Goal: Information Seeking & Learning: Learn about a topic

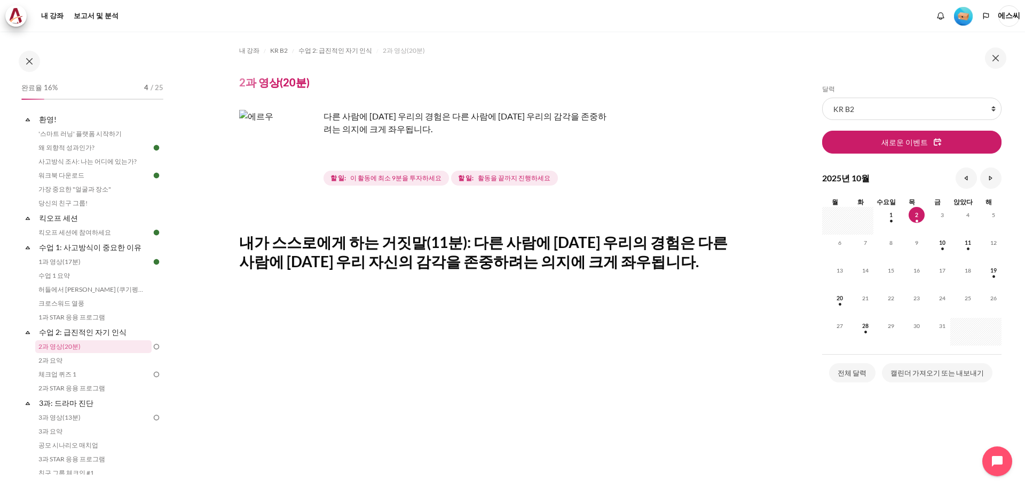
scroll to position [202, 0]
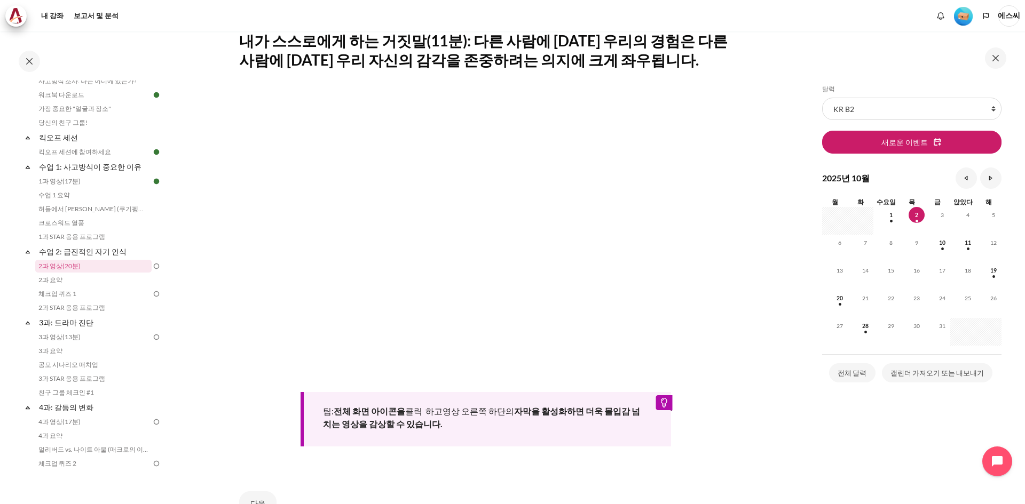
click at [537, 431] on div "팁: 전체 화면 아이콘을 클릭 하고 영상 오른쪽 하단의 자막을 활성화하면 더욱 몰입감 넘치는 영상을 감상할 수 있습니다." at bounding box center [486, 419] width 370 height 54
click at [66, 282] on link "2과 요약" at bounding box center [93, 280] width 116 height 13
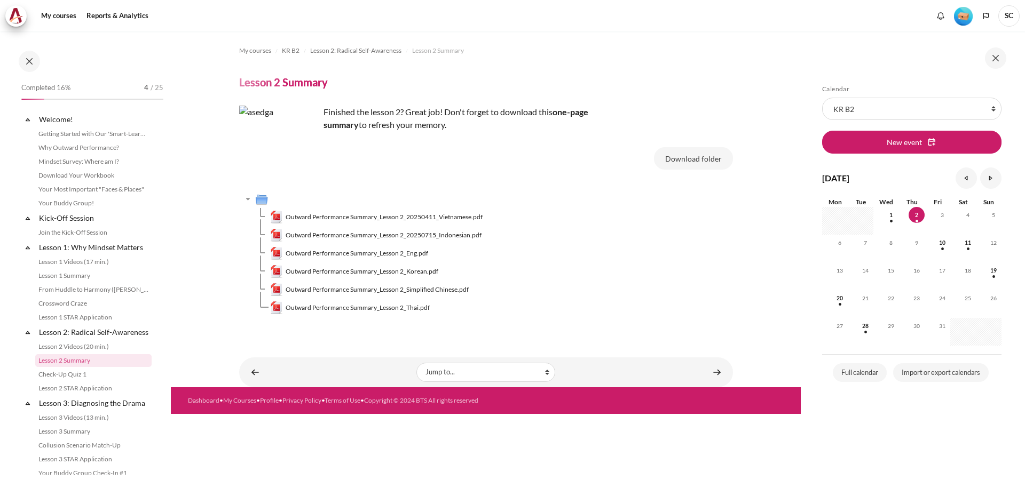
scroll to position [94, 0]
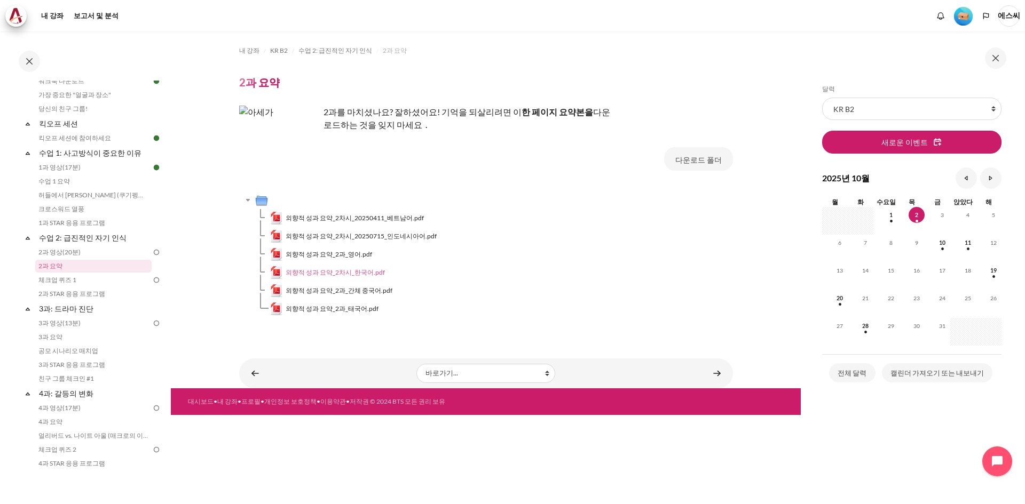
click at [351, 274] on font "외향적 성과 요약_2차시_한국어.pdf" at bounding box center [335, 272] width 99 height 8
click at [72, 280] on font "체크업 퀴즈 1" at bounding box center [57, 280] width 38 height 8
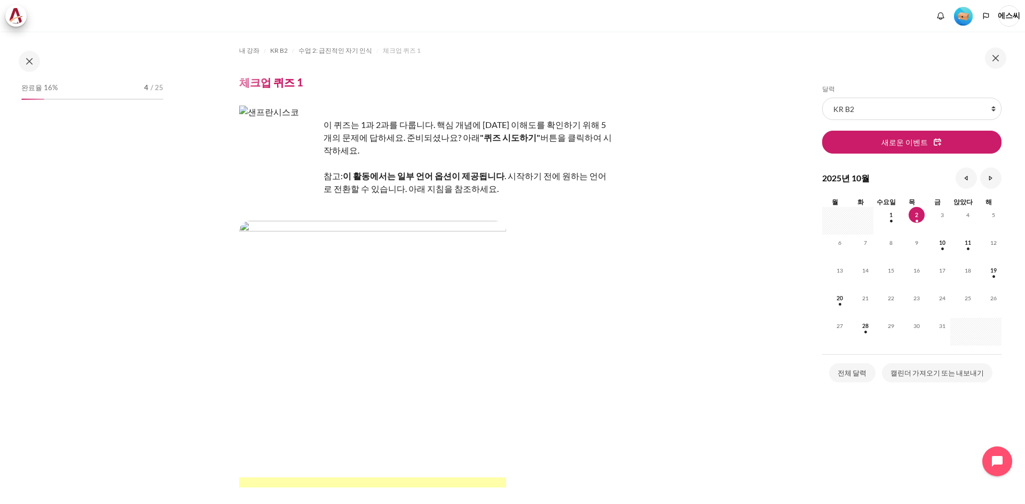
scroll to position [108, 0]
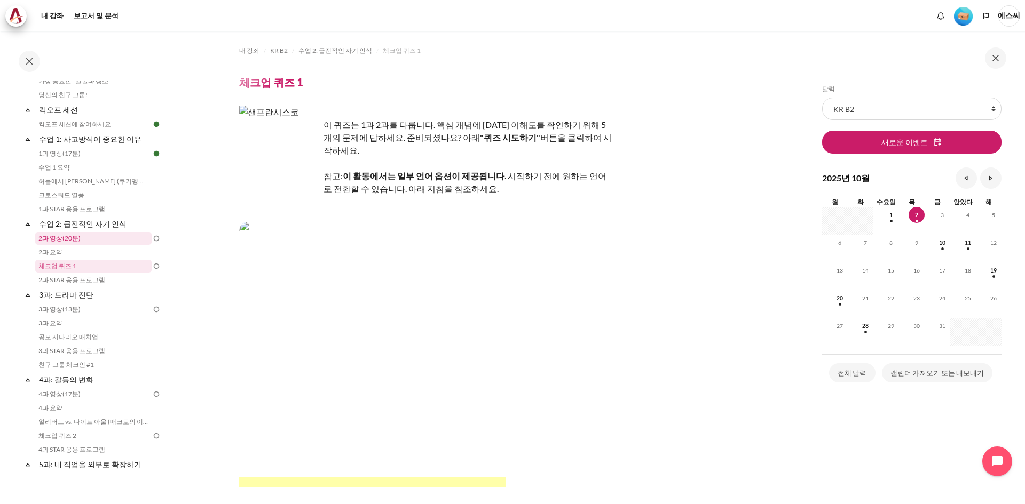
click at [92, 233] on link "2과 영상(20분)" at bounding box center [93, 238] width 116 height 13
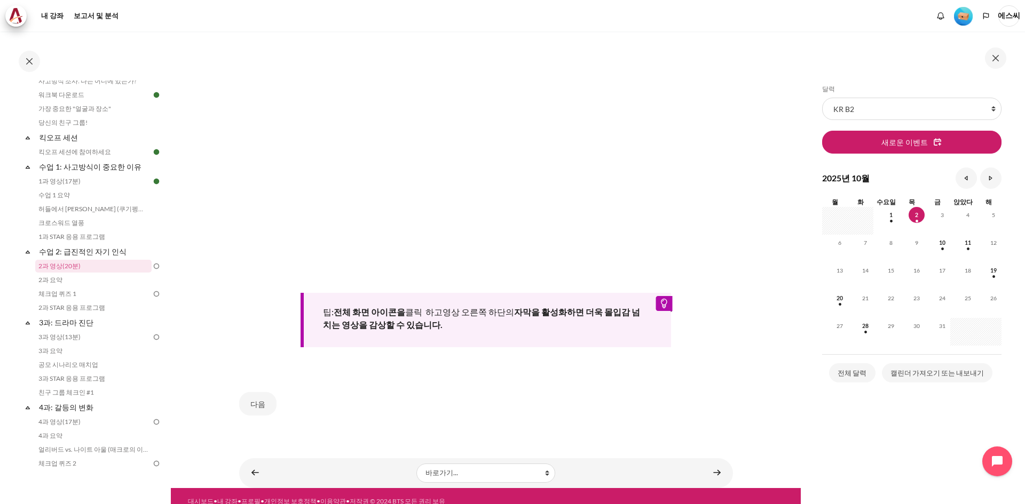
scroll to position [309, 0]
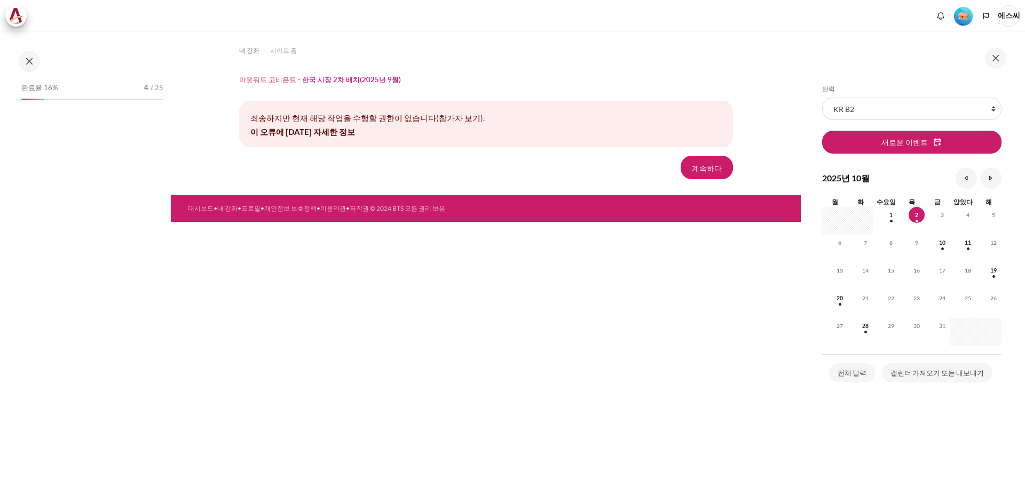
drag, startPoint x: 0, startPoint y: 0, endPoint x: 696, endPoint y: 393, distance: 799.2
click at [696, 393] on div "내 강좌 사이트 홈 아웃워드 고비욘드 - 한국 시장 2차 배치(2025년 9월) 죄송하지만 현재 해당 작업을 수행할 권한이 없습니다(참가자 보…" at bounding box center [486, 267] width 630 height 473
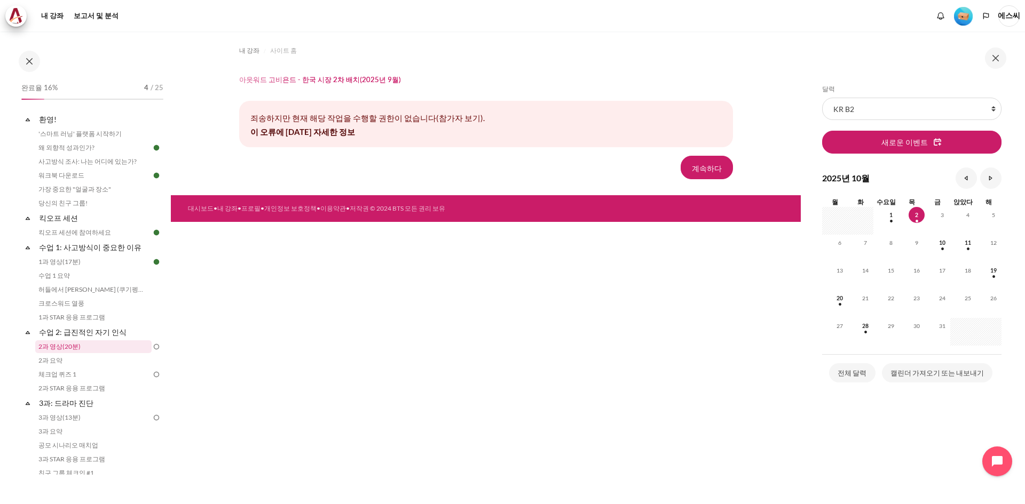
click at [87, 349] on link "2과 영상(20분)" at bounding box center [93, 347] width 116 height 13
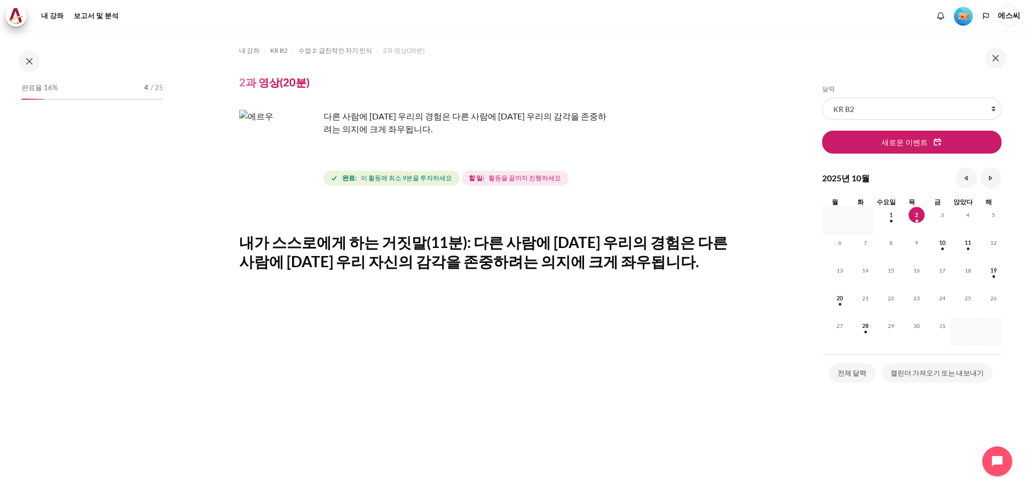
scroll to position [81, 0]
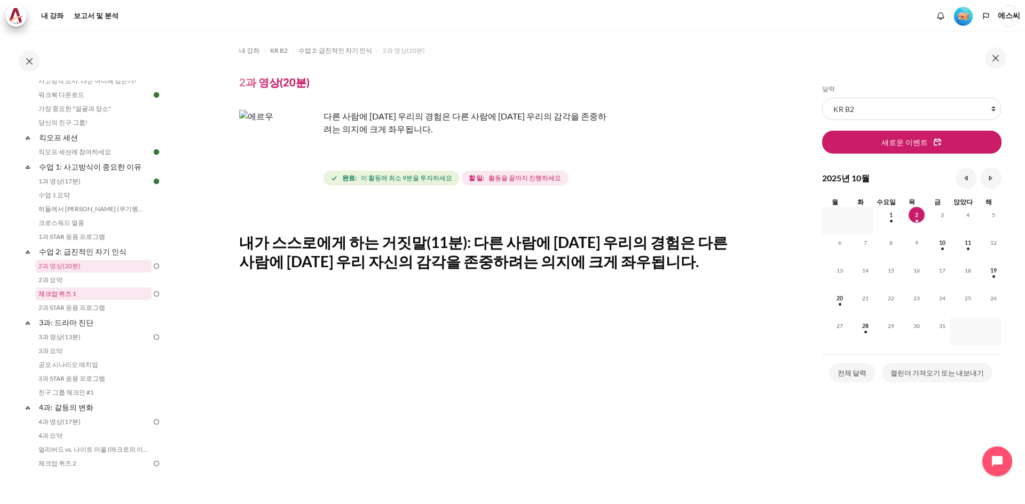
drag, startPoint x: 630, startPoint y: 208, endPoint x: 98, endPoint y: 294, distance: 539.6
click at [98, 294] on link "체크업 퀴즈 1" at bounding box center [93, 294] width 116 height 13
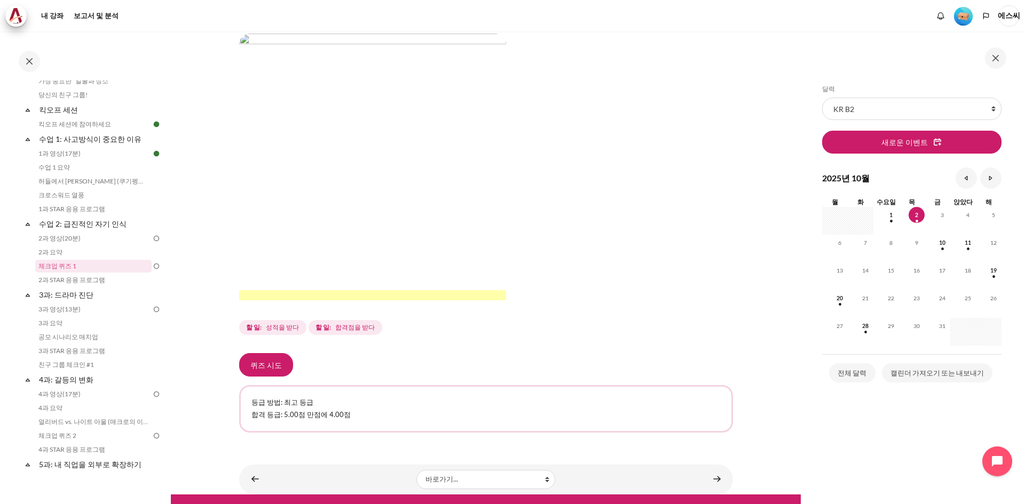
scroll to position [192, 0]
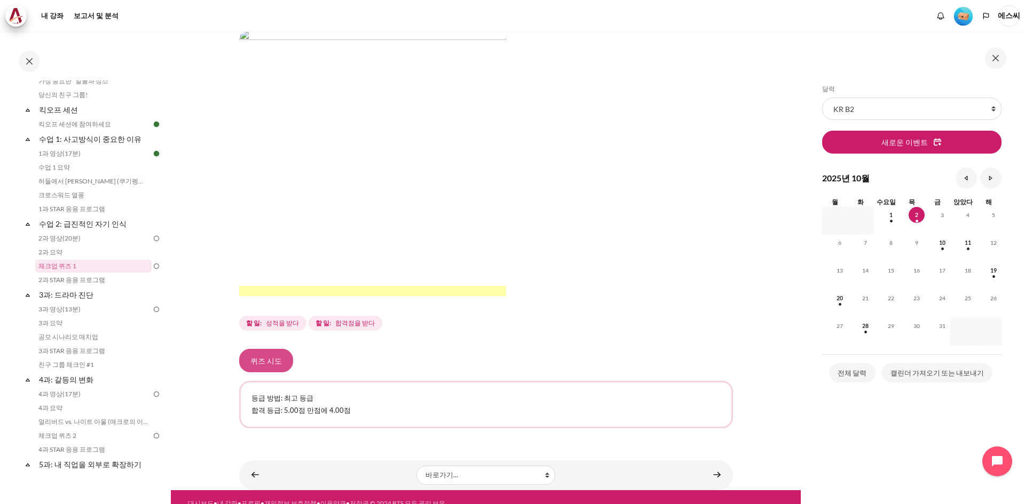
click at [272, 357] on font "퀴즈 시도" at bounding box center [265, 361] width 31 height 9
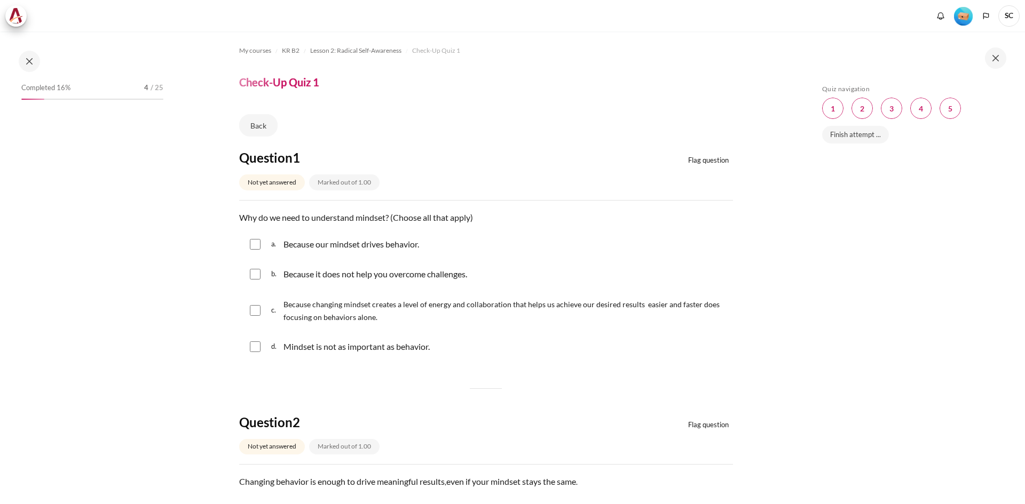
drag, startPoint x: 0, startPoint y: 0, endPoint x: 190, endPoint y: 325, distance: 376.5
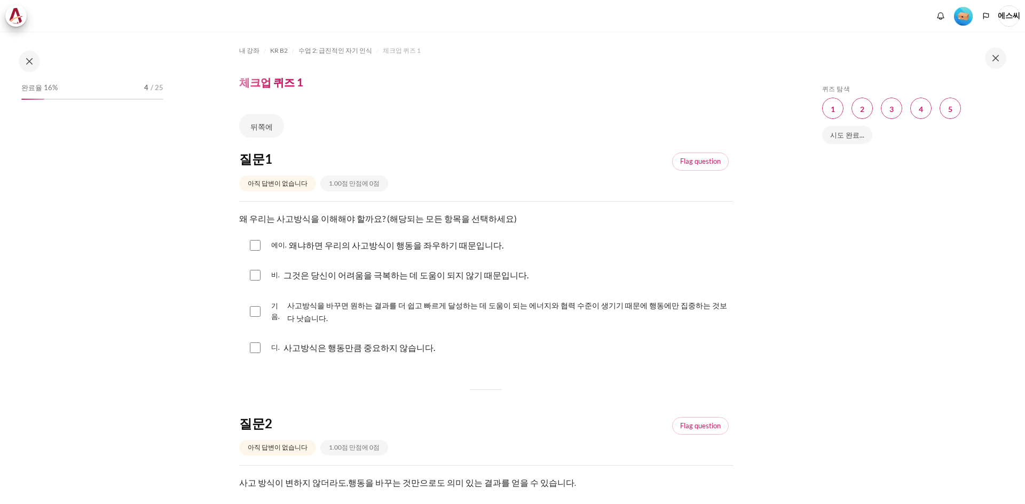
drag, startPoint x: 190, startPoint y: 325, endPoint x: 78, endPoint y: 328, distance: 111.6
click at [78, 328] on div "완료율 16% 4 / 25" at bounding box center [92, 278] width 153 height 394
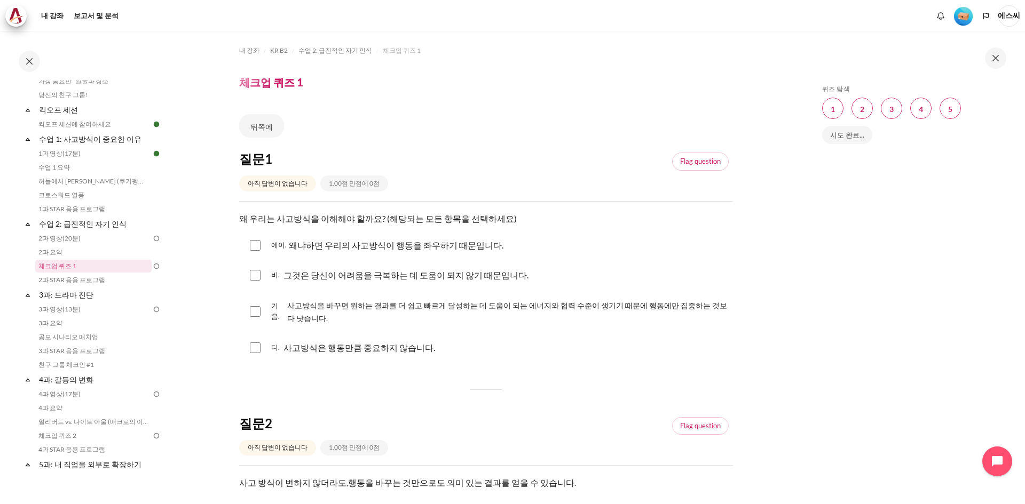
click at [254, 248] on input "콘텐츠" at bounding box center [255, 245] width 11 height 11
checkbox input "true"
click at [260, 313] on input "콘텐츠" at bounding box center [255, 311] width 11 height 11
checkbox input "true"
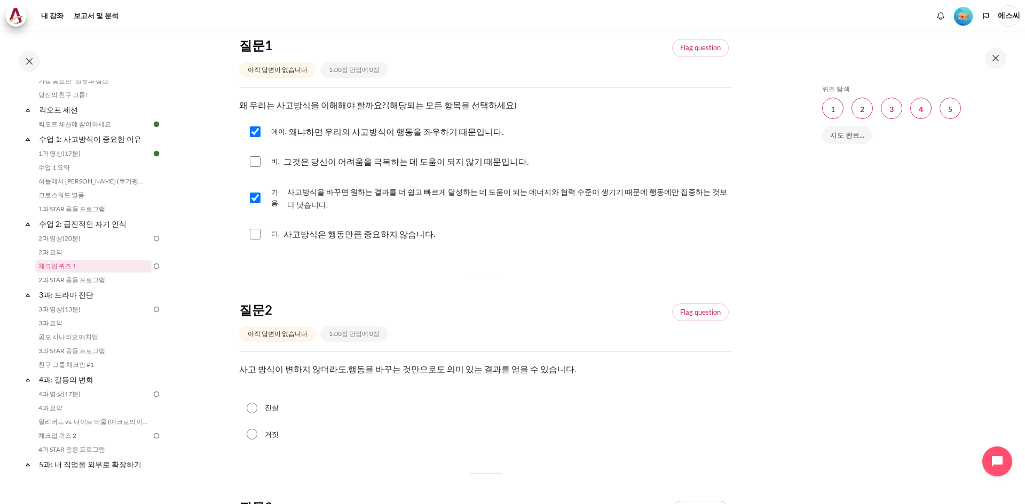
scroll to position [267, 0]
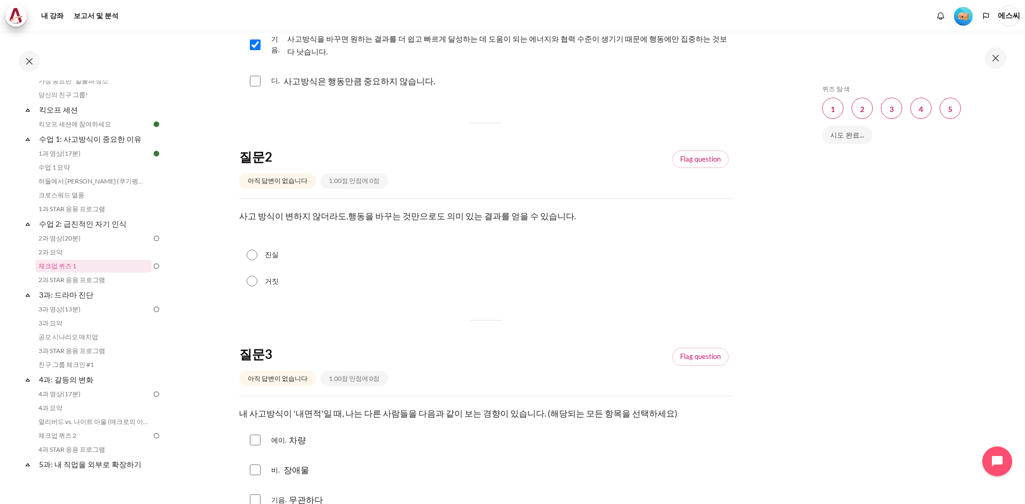
click at [254, 282] on input "거짓" at bounding box center [252, 281] width 11 height 11
radio input "true"
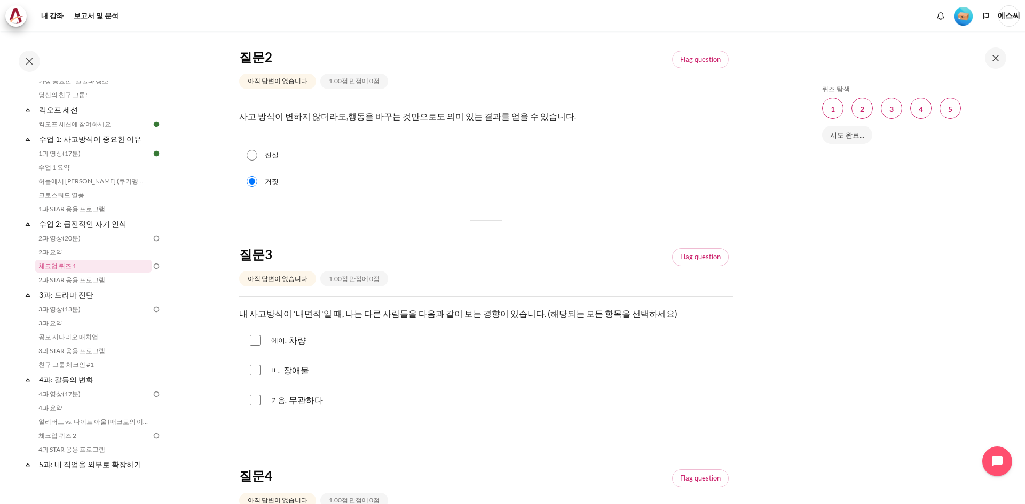
scroll to position [427, 0]
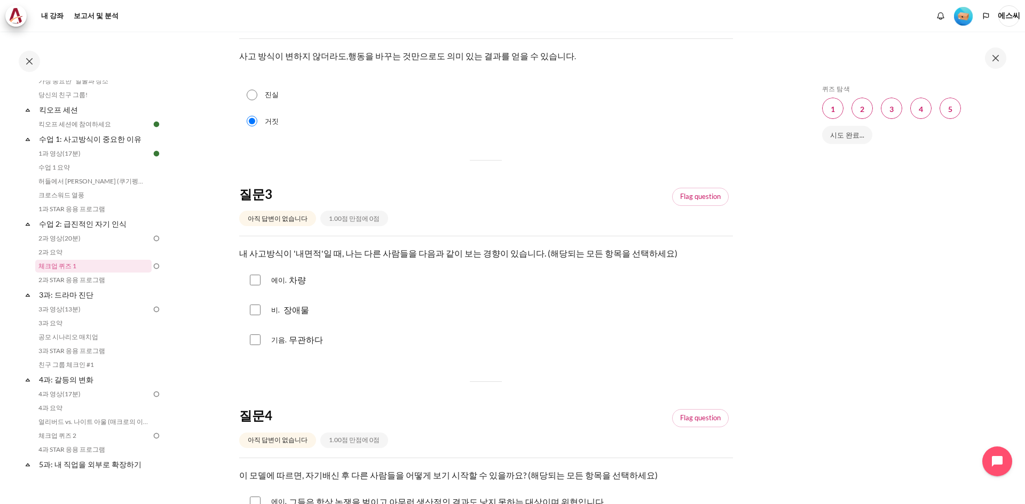
click at [251, 308] on input "콘텐츠" at bounding box center [255, 310] width 11 height 11
checkbox input "true"
click at [260, 280] on input "콘텐츠" at bounding box center [255, 280] width 11 height 11
checkbox input "true"
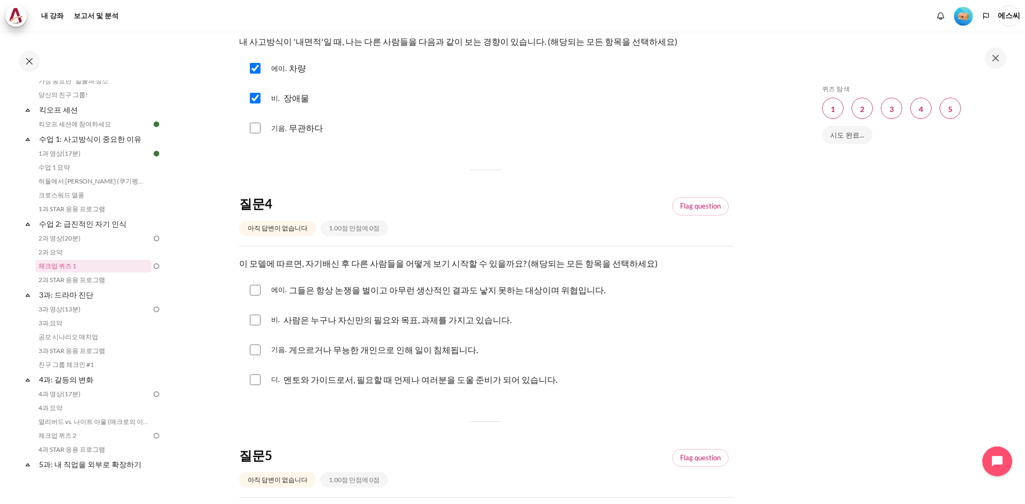
scroll to position [694, 0]
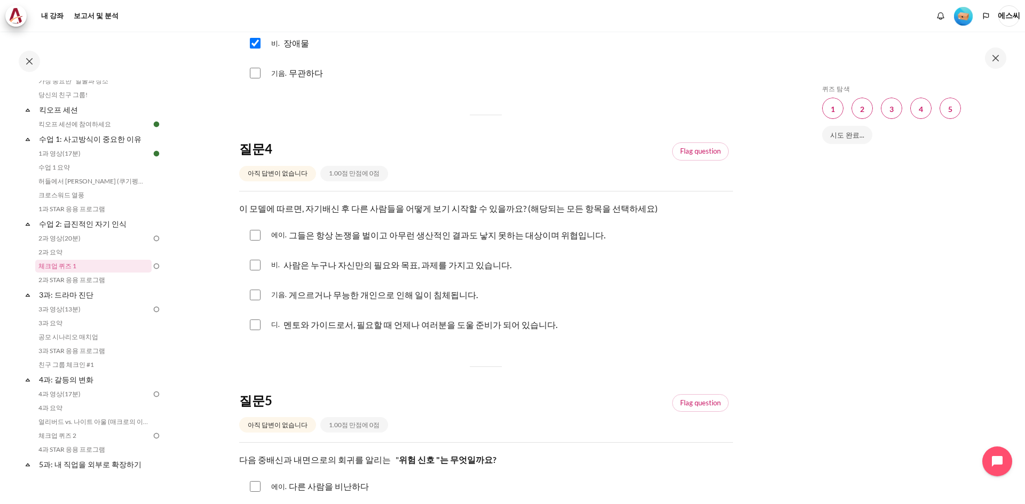
click at [254, 236] on input "콘텐츠" at bounding box center [255, 235] width 11 height 11
checkbox input "true"
click at [259, 296] on input "콘텐츠" at bounding box center [255, 295] width 11 height 11
checkbox input "true"
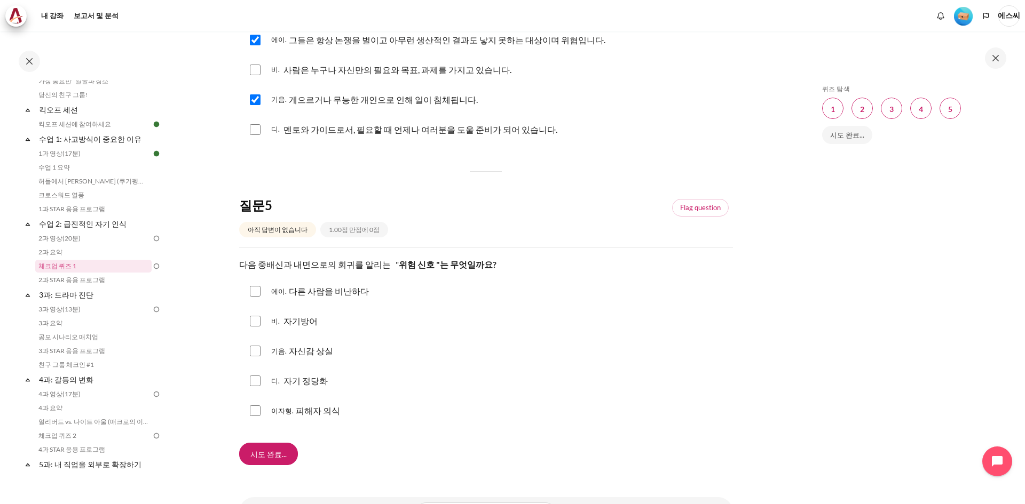
scroll to position [907, 0]
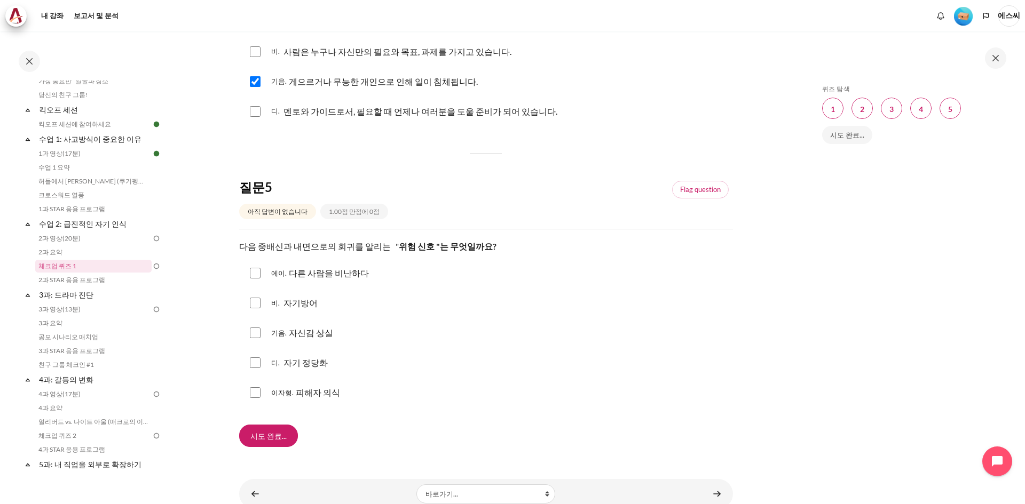
click at [262, 274] on div "에이. 다른 사람을 비난하다" at bounding box center [486, 273] width 494 height 28
click at [259, 274] on input "콘텐츠" at bounding box center [255, 273] width 11 height 11
checkbox input "true"
click at [253, 303] on input "콘텐츠" at bounding box center [255, 303] width 11 height 11
checkbox input "true"
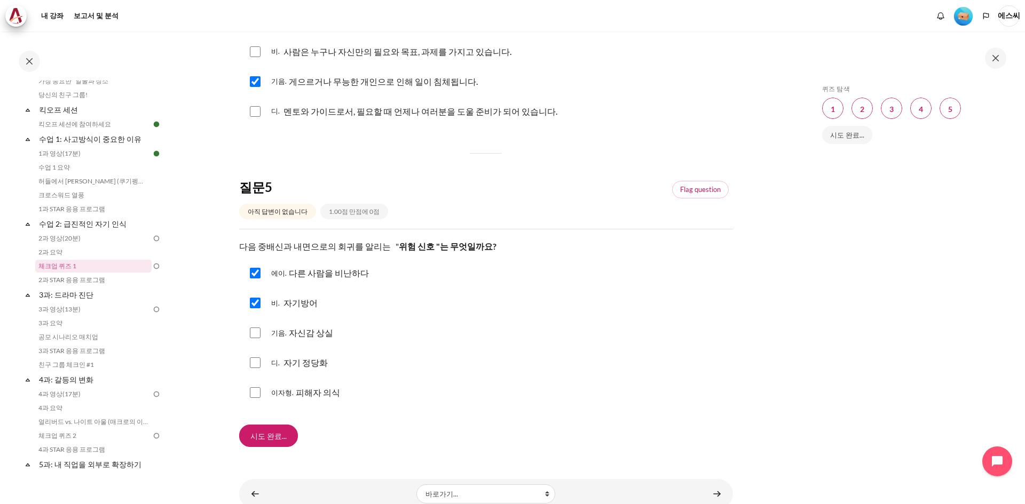
click at [258, 362] on input "콘텐츠" at bounding box center [255, 363] width 11 height 11
checkbox input "true"
click at [256, 390] on input "콘텐츠" at bounding box center [255, 393] width 11 height 11
checkbox input "true"
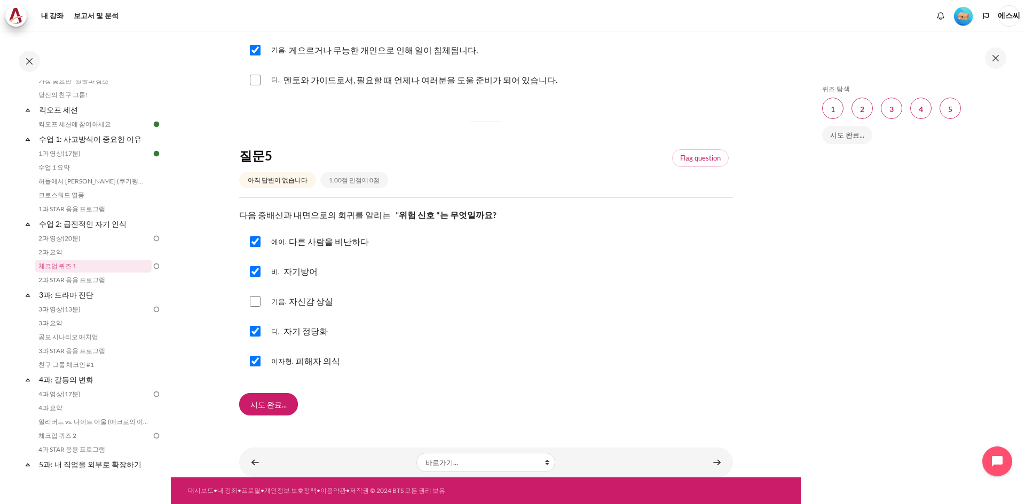
click at [254, 302] on input "콘텐츠" at bounding box center [255, 301] width 11 height 11
checkbox input "true"
click at [266, 412] on input "시도 완료..." at bounding box center [268, 404] width 59 height 22
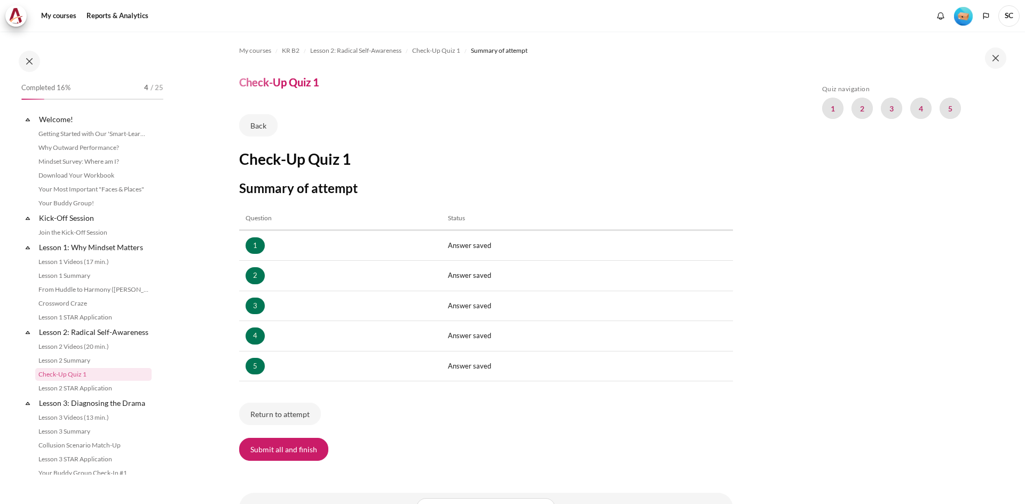
scroll to position [108, 0]
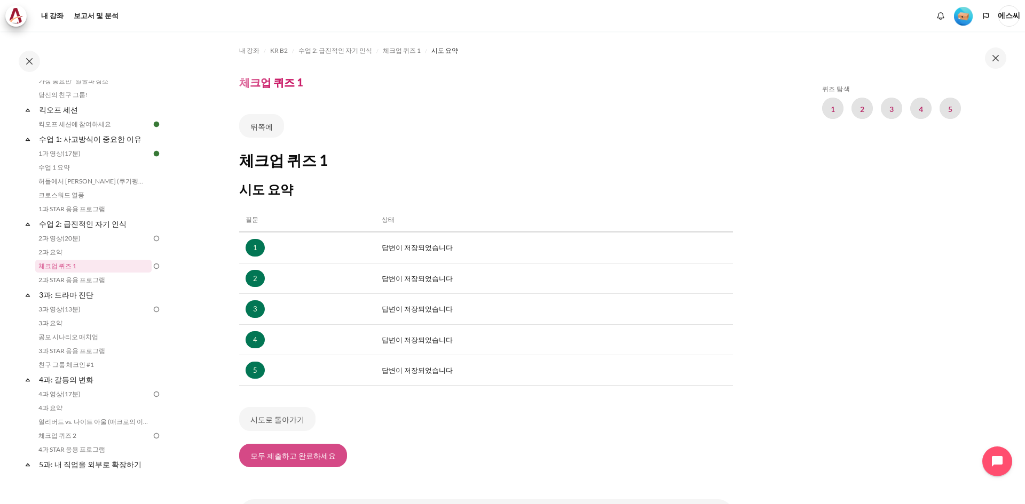
click at [296, 458] on font "모두 제출하고 완료하세요" at bounding box center [292, 456] width 85 height 9
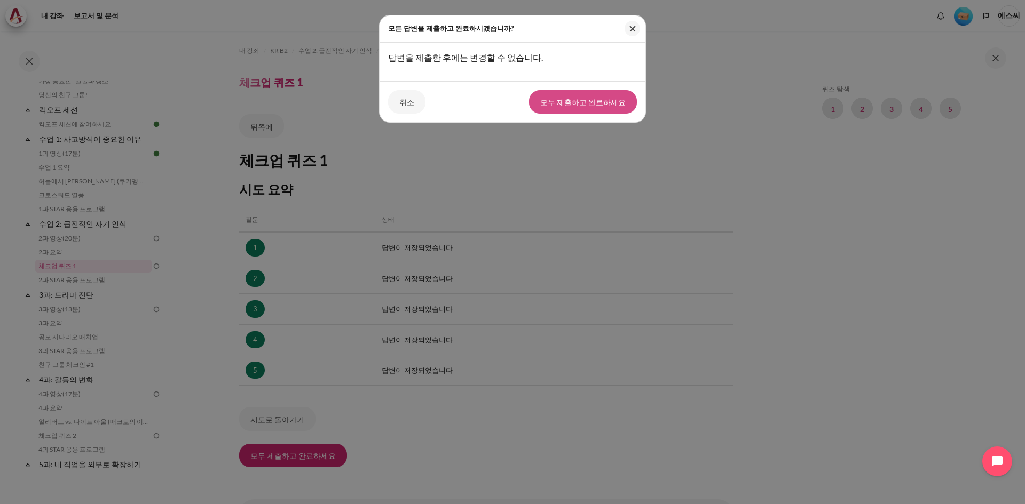
click at [590, 101] on font "모두 제출하고 완료하세요" at bounding box center [582, 102] width 85 height 9
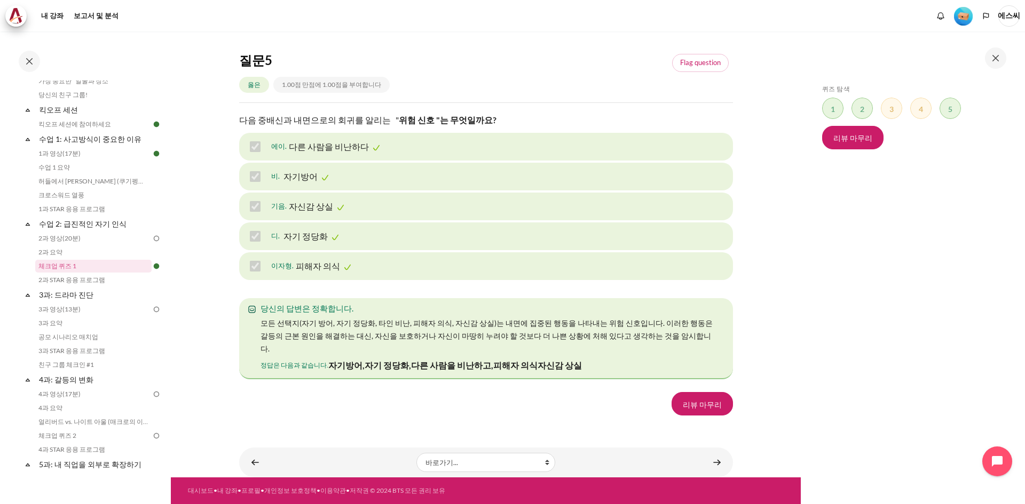
scroll to position [1673, 0]
click at [84, 240] on link "2과 영상(20분)" at bounding box center [93, 238] width 116 height 13
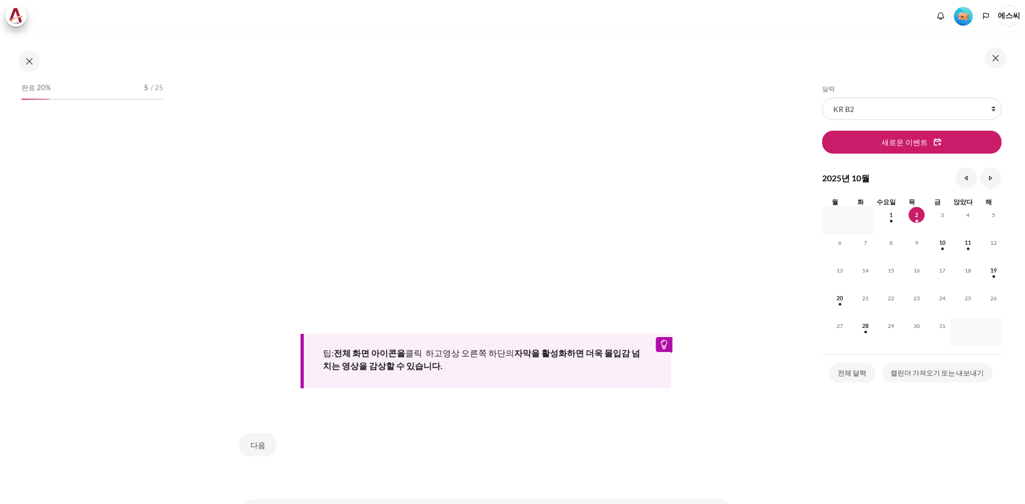
scroll to position [307, 0]
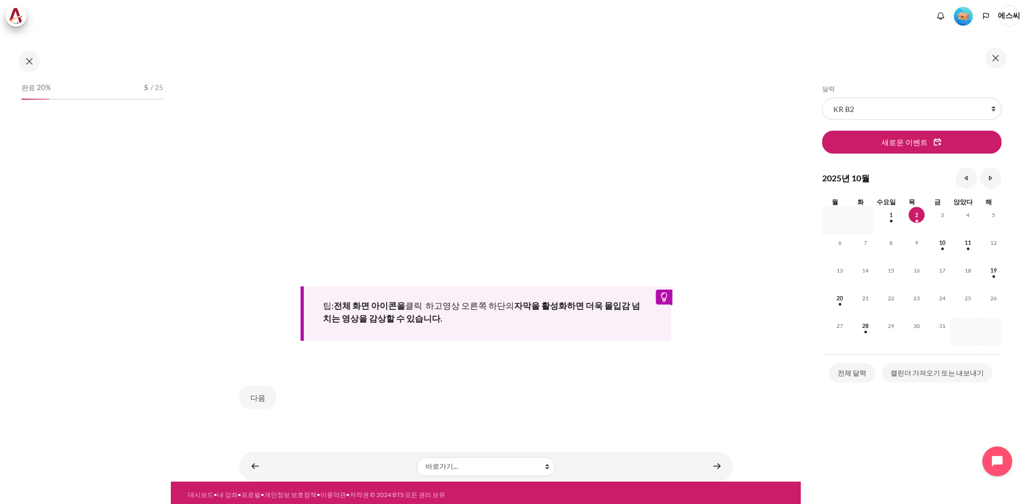
click at [479, 311] on div "팁: 전체 화면 아이콘을 클릭 하고 영상 오른쪽 하단의 자막을 활성화하면 더욱 몰입감 넘치는 영상을 감상할 수 있습니다." at bounding box center [486, 314] width 370 height 54
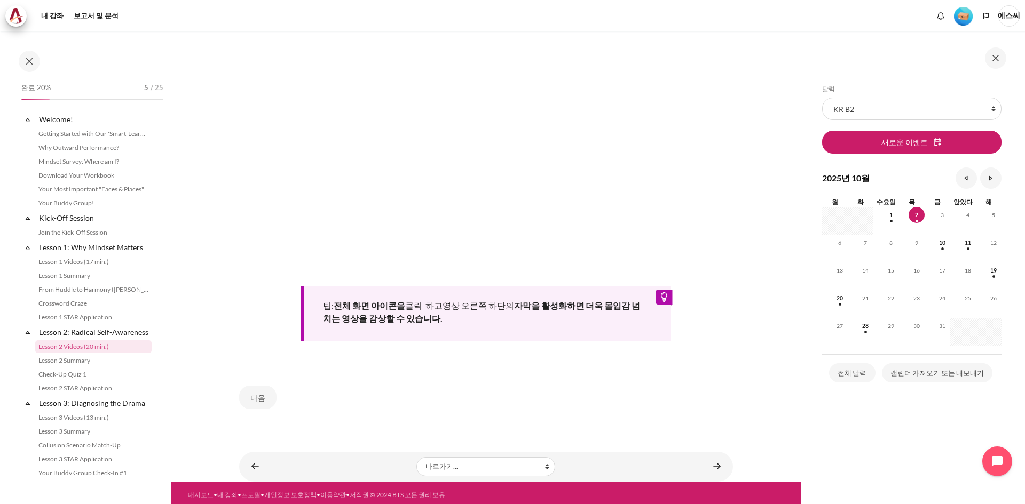
scroll to position [81, 0]
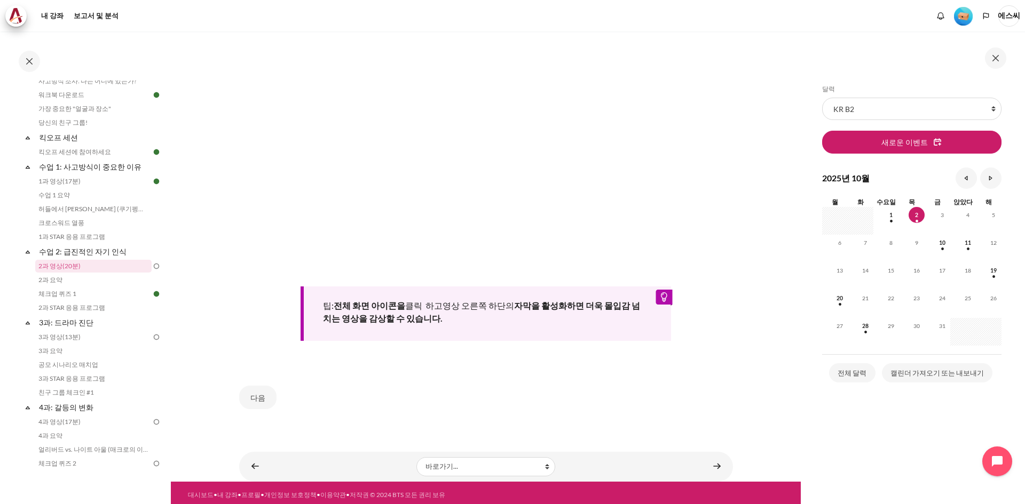
click at [785, 72] on section "내 강좌 KR B2 수업 2: 급진적인 자기 인식 2과 영상(20분) 2과 영상(20분) 완료 요구 사항" at bounding box center [486, 103] width 630 height 758
